Goal: Task Accomplishment & Management: Use online tool/utility

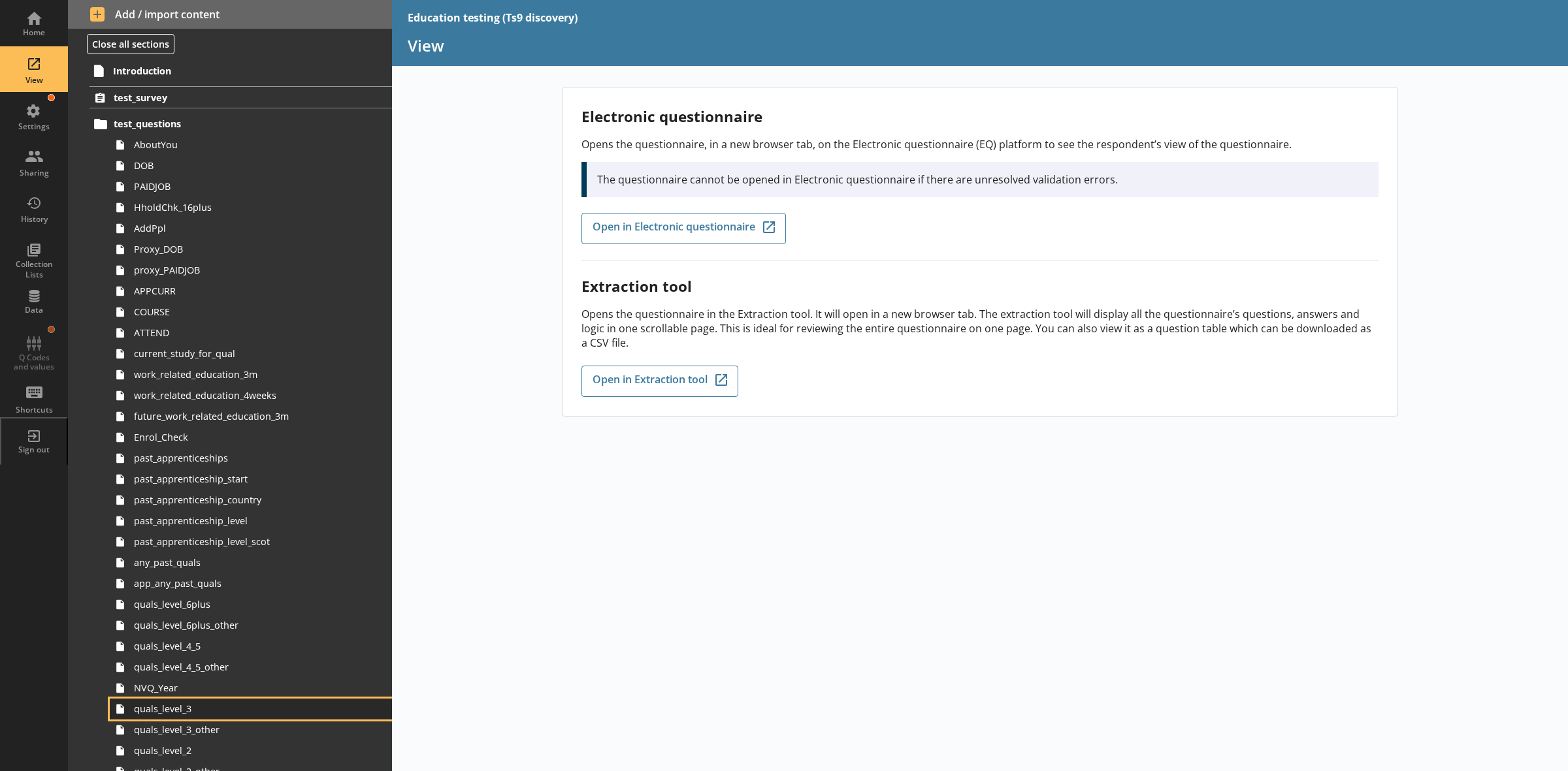
click at [209, 708] on span "quals_level_3" at bounding box center [236, 709] width 204 height 13
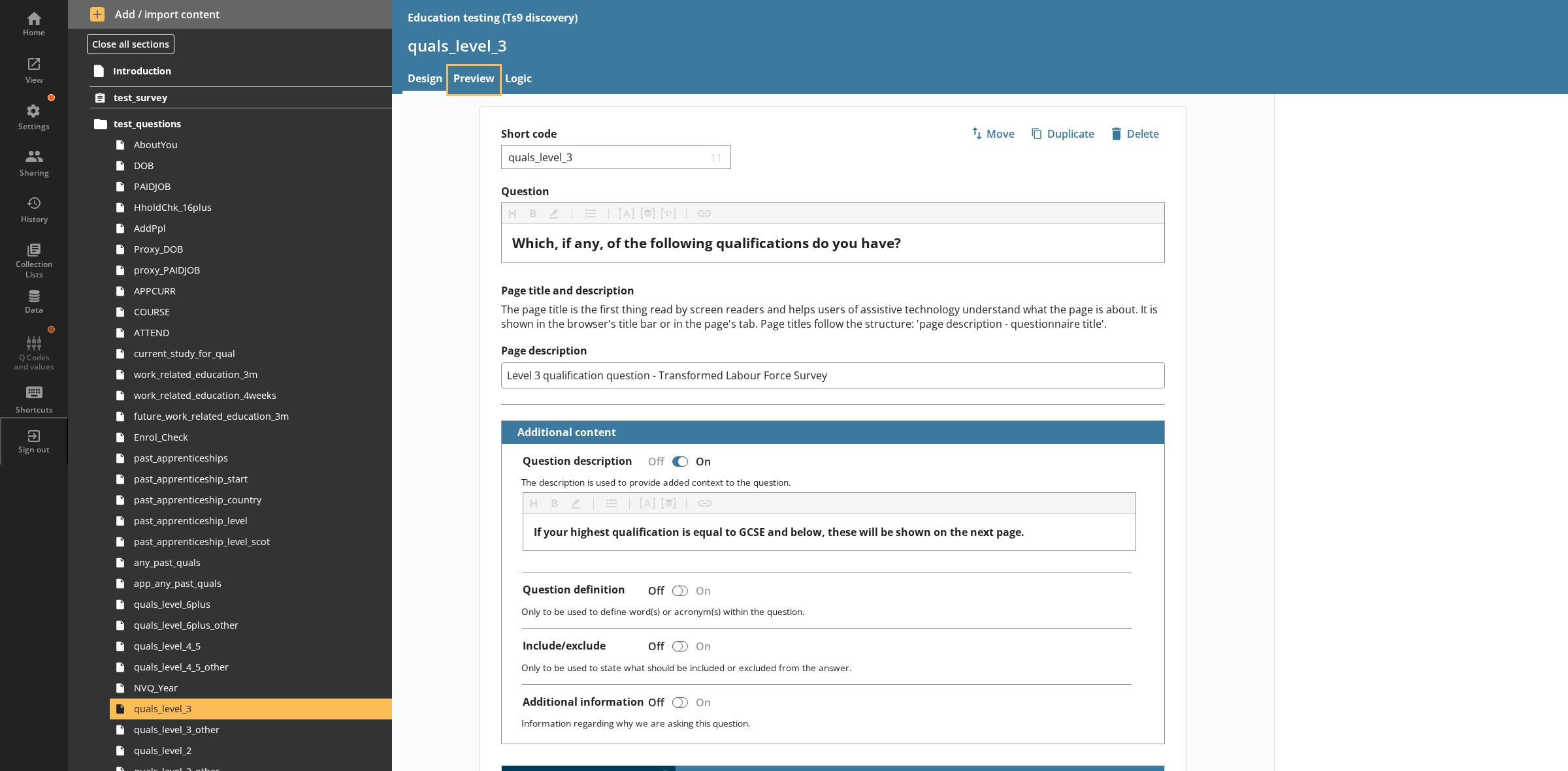
click at [476, 78] on link "Preview" at bounding box center [474, 80] width 52 height 28
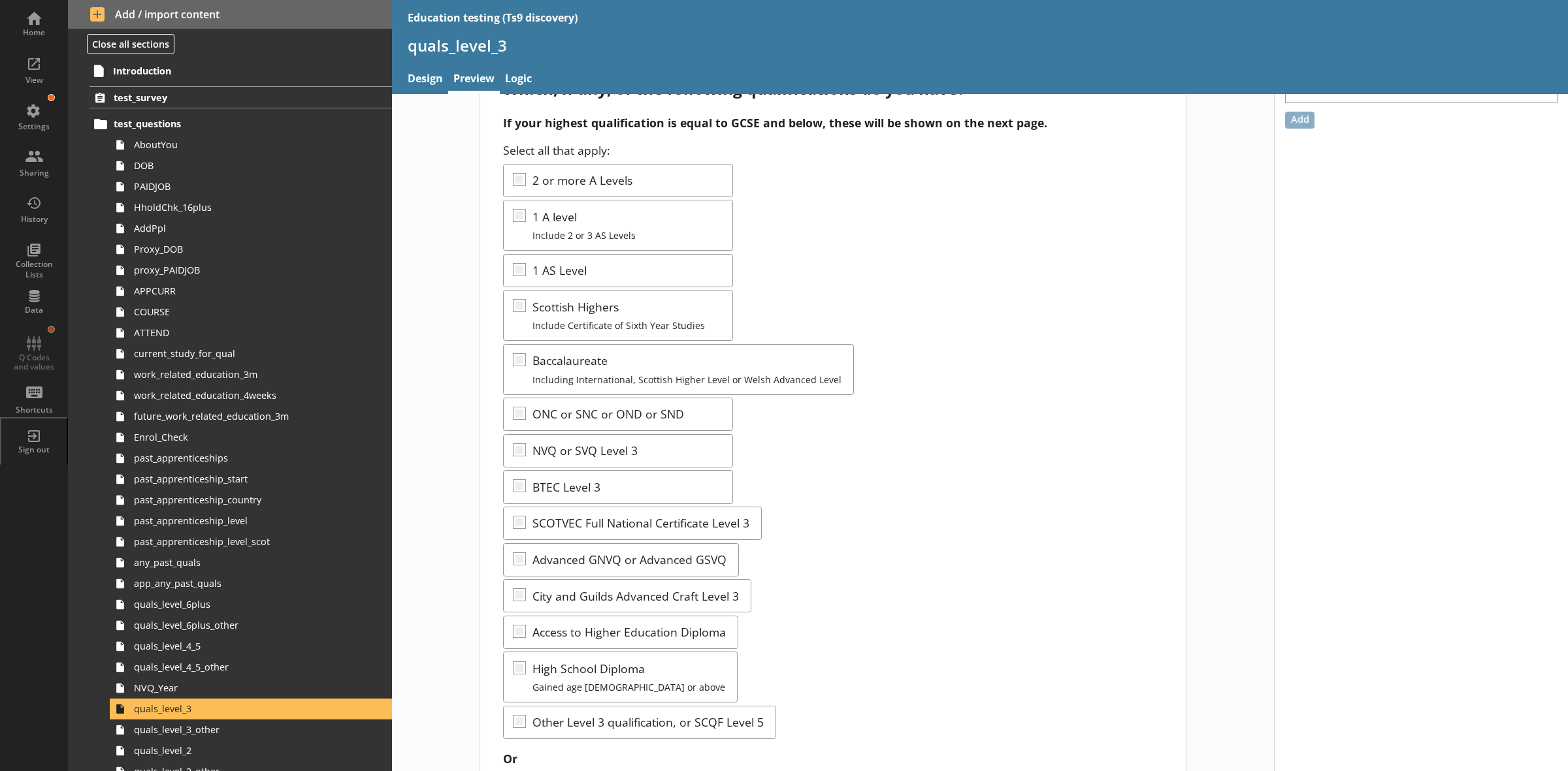
scroll to position [82, 0]
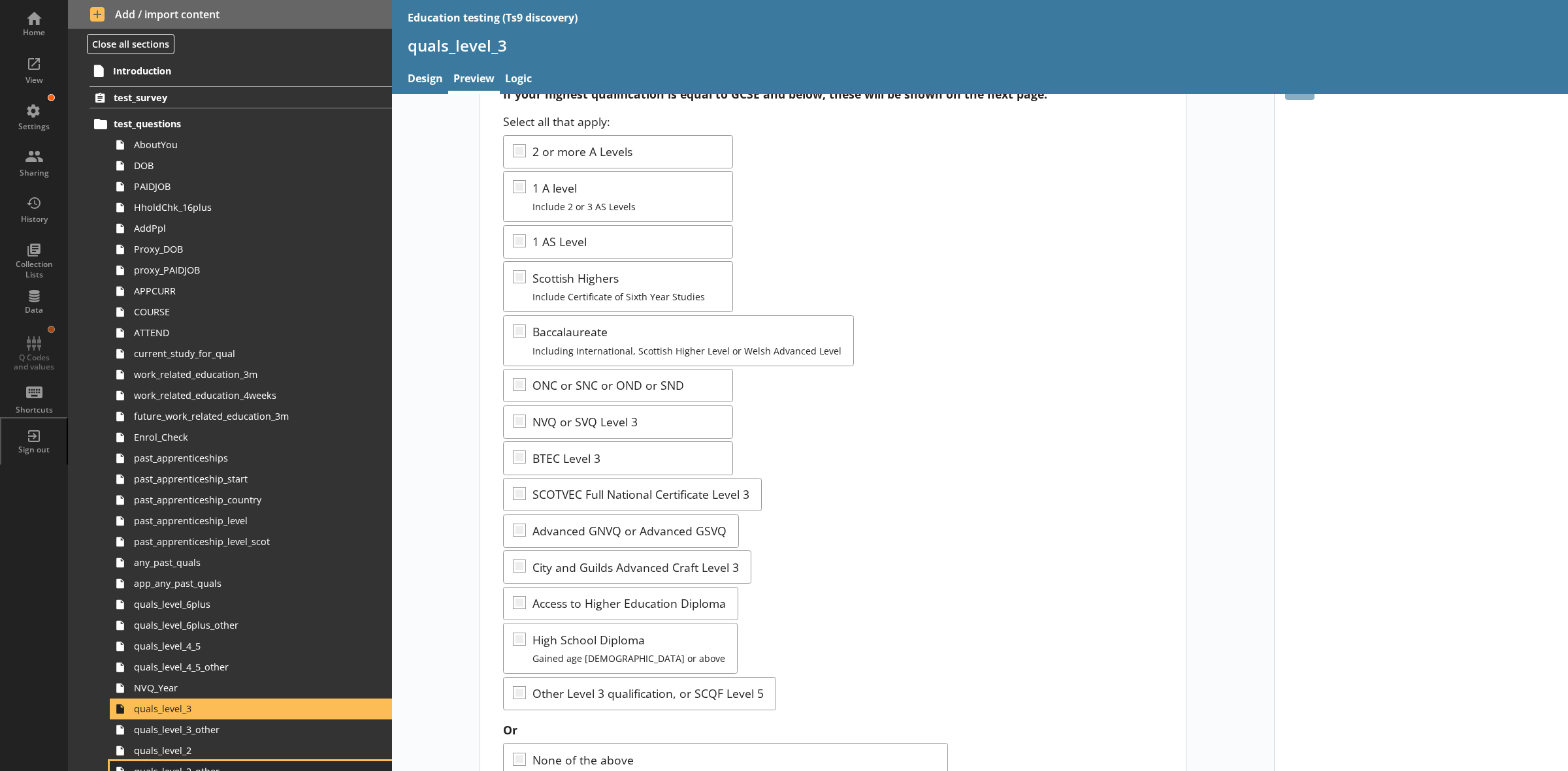
click at [206, 762] on link "quals_level_2_other" at bounding box center [250, 771] width 282 height 21
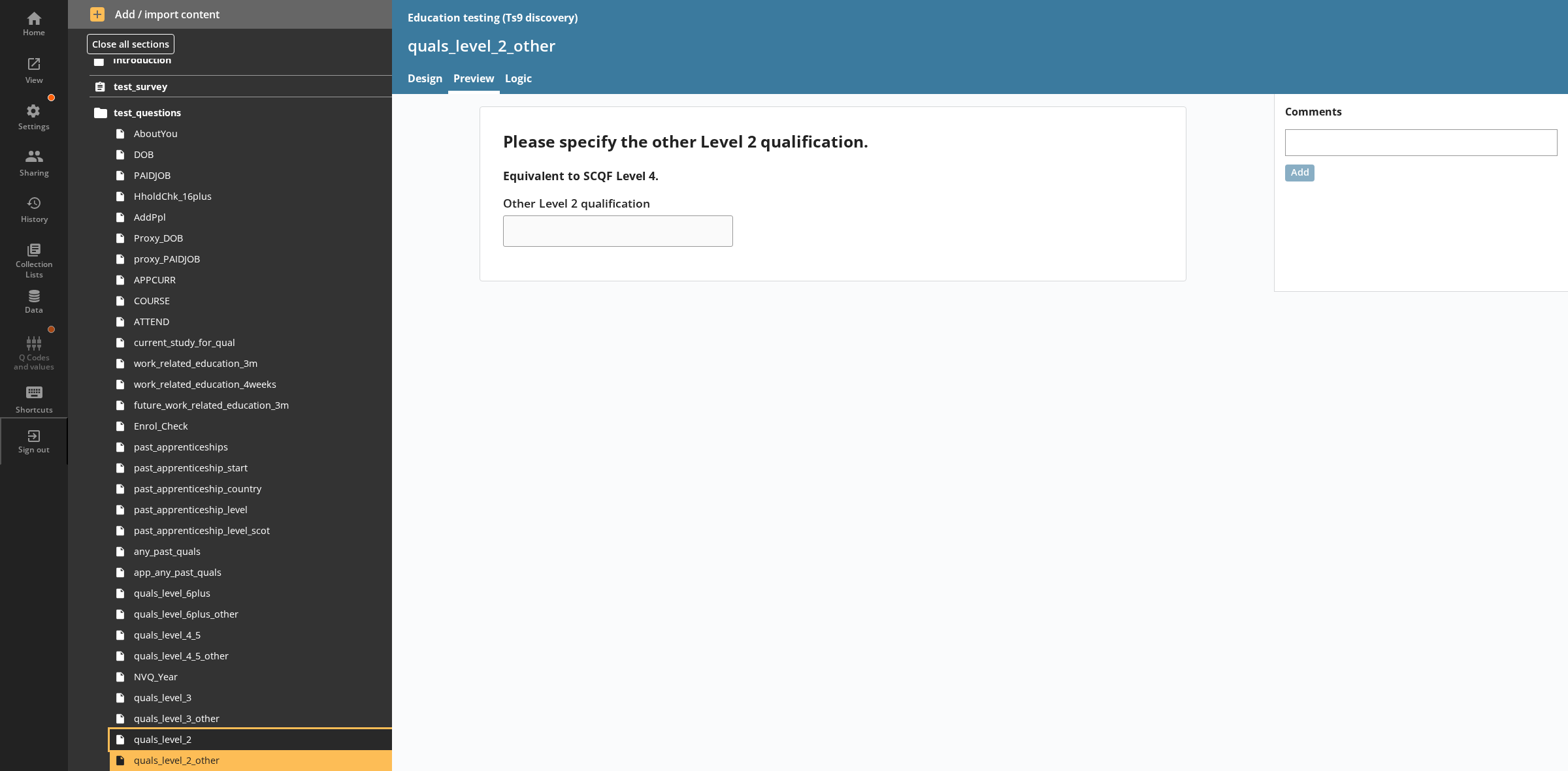
click at [201, 745] on span "quals_level_2" at bounding box center [236, 739] width 204 height 13
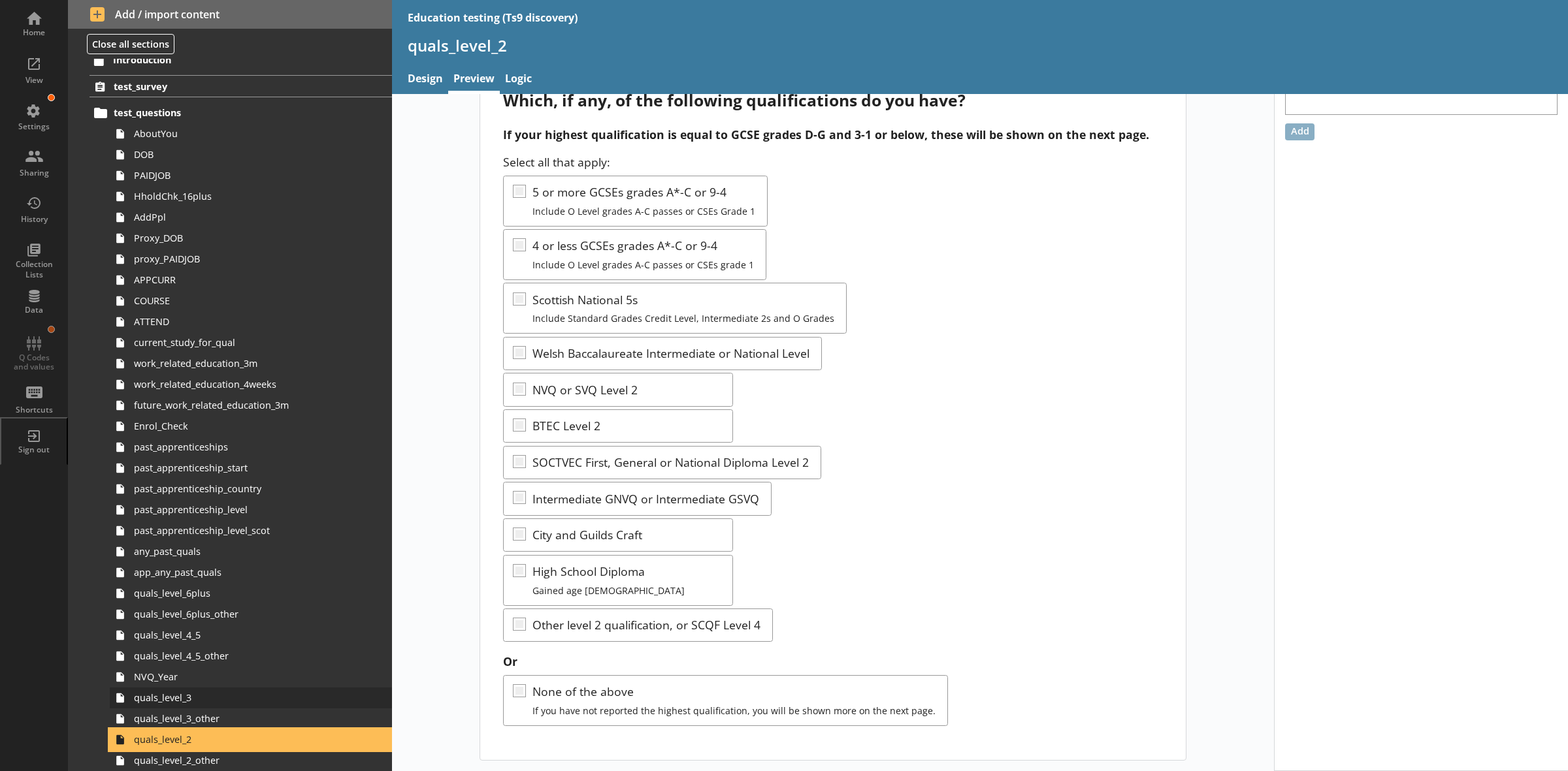
scroll to position [93, 0]
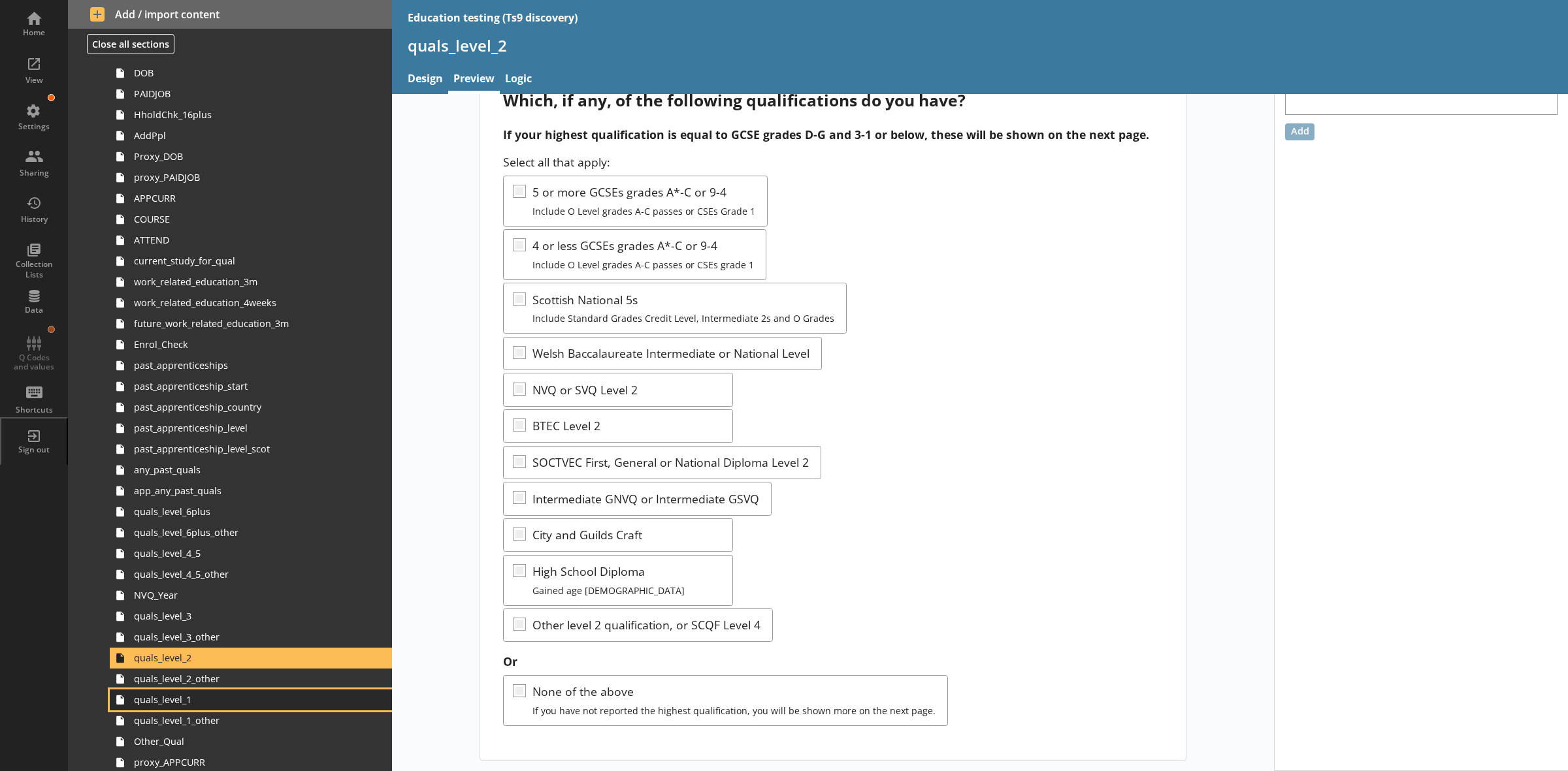
click at [194, 704] on span "quals_level_1" at bounding box center [236, 699] width 204 height 13
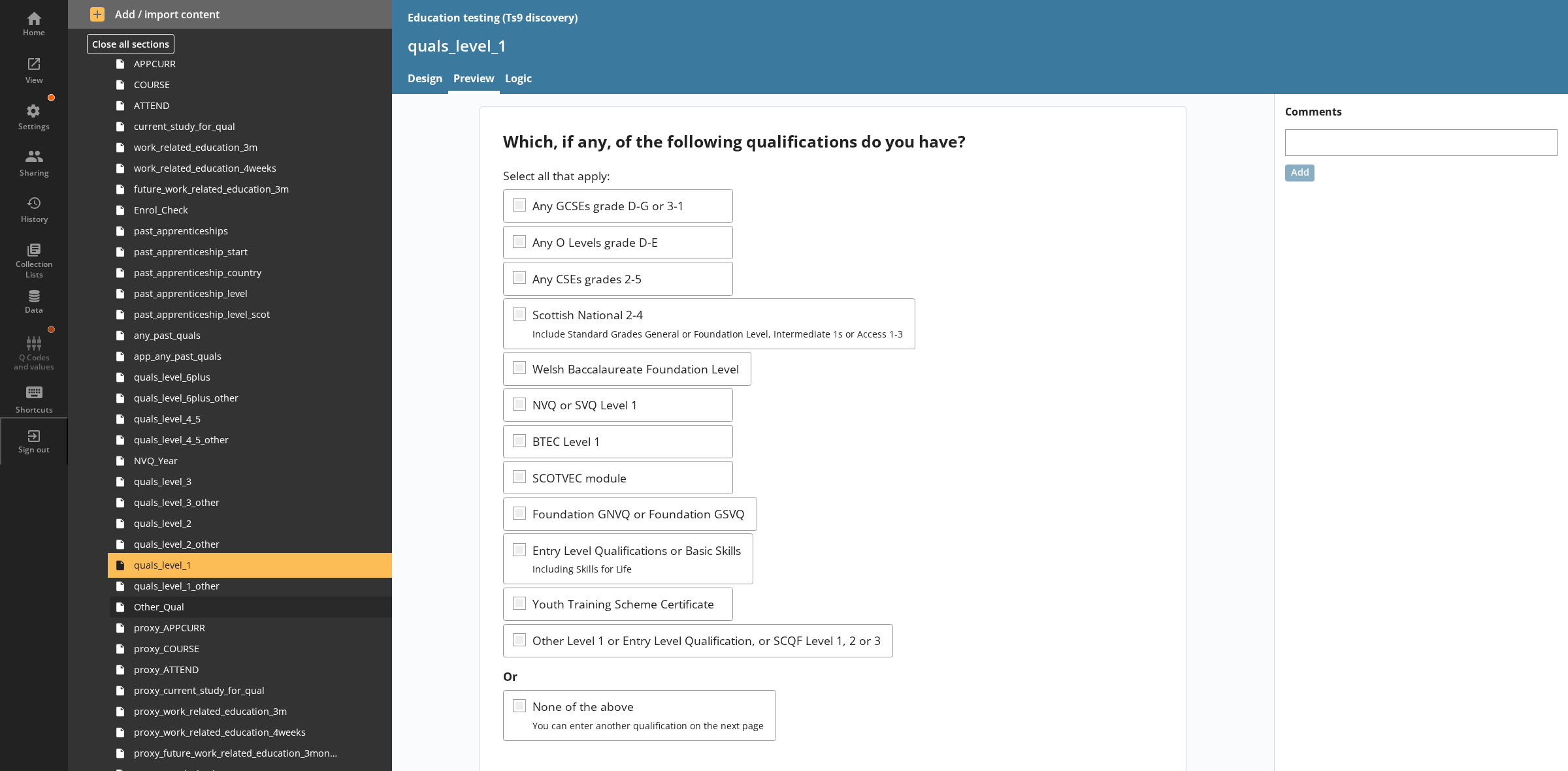
scroll to position [256, 0]
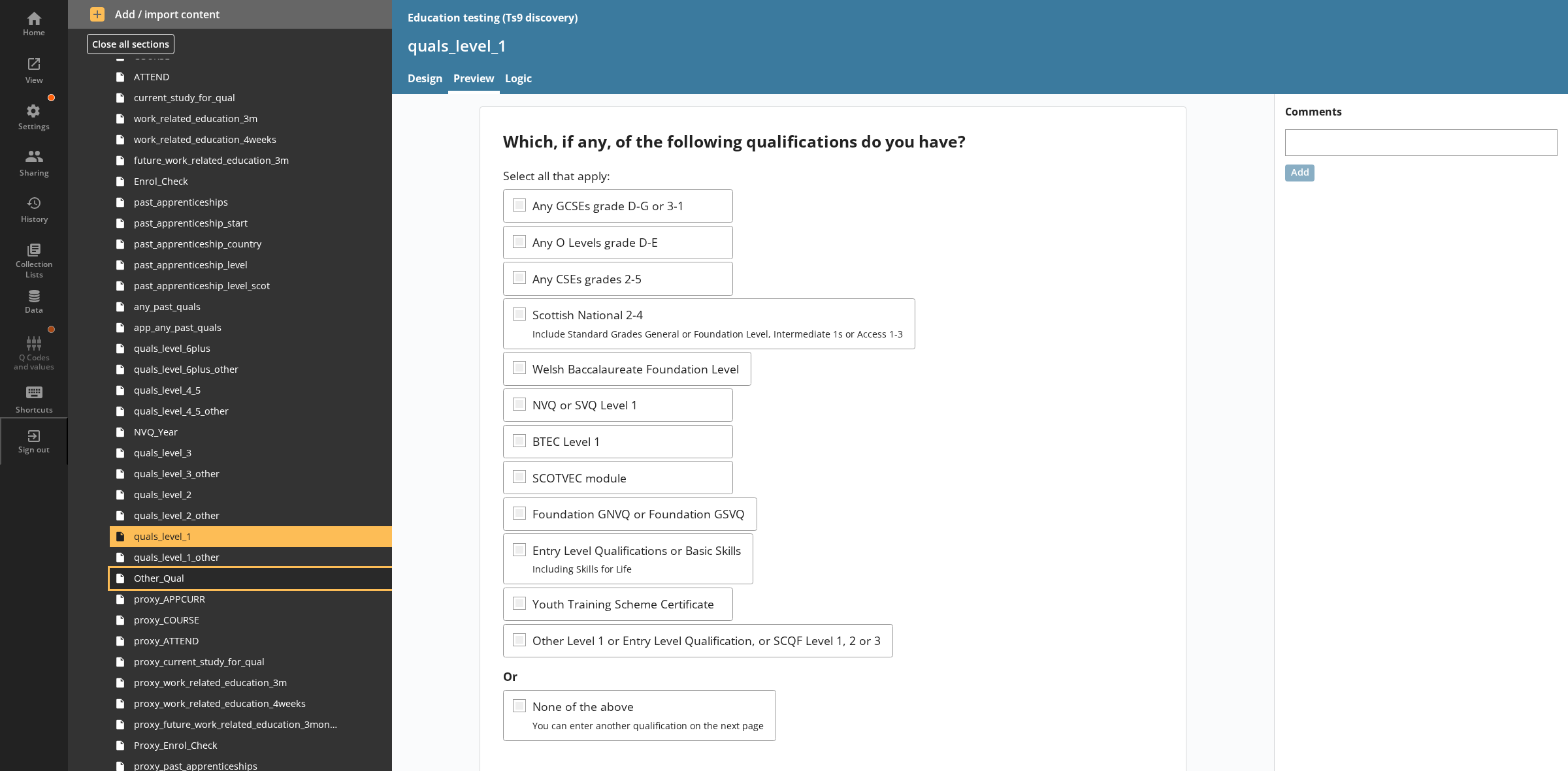
click at [185, 582] on span "Other_Qual" at bounding box center [236, 579] width 204 height 13
